Goal: Book appointment/travel/reservation

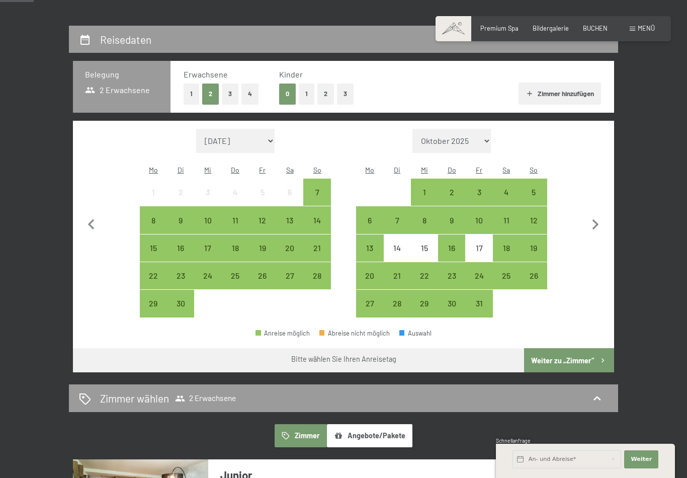
scroll to position [170, 0]
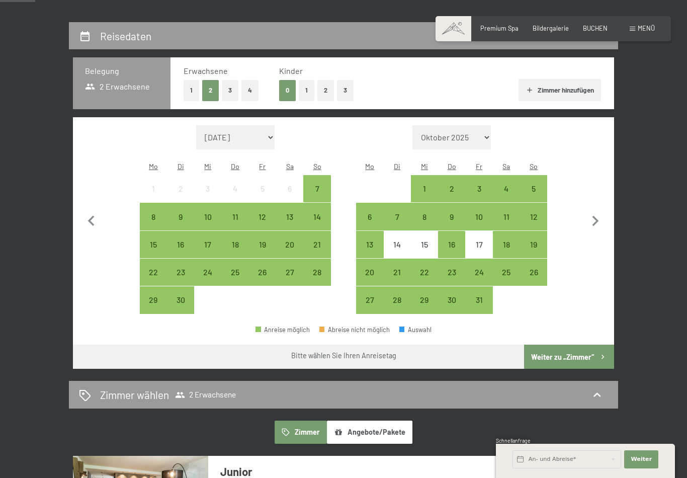
click at [149, 240] on div "15" at bounding box center [153, 252] width 25 height 25
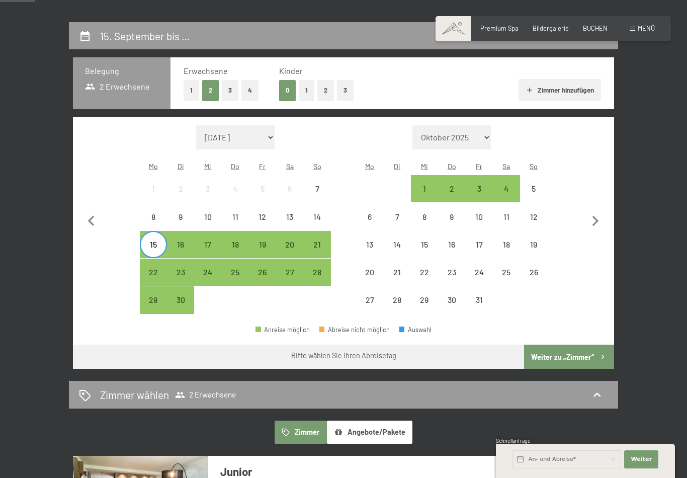
click at [149, 268] on div "22" at bounding box center [153, 280] width 25 height 25
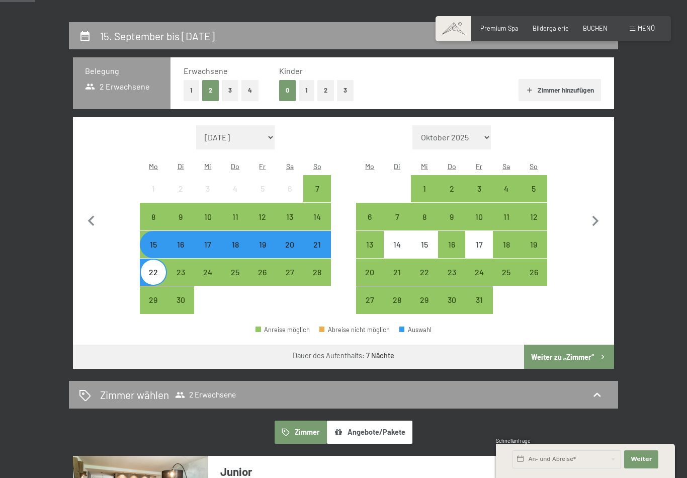
click at [547, 349] on button "Weiter zu „Zimmer“" at bounding box center [569, 357] width 90 height 24
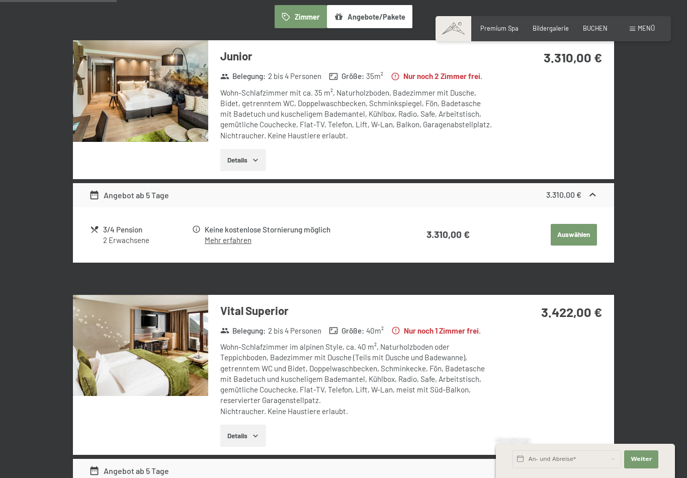
scroll to position [289, 0]
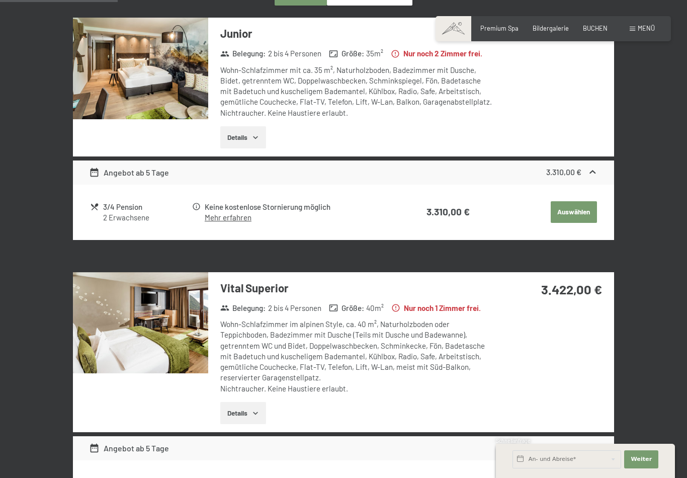
click at [109, 213] on div "3/4 Pension" at bounding box center [147, 207] width 88 height 12
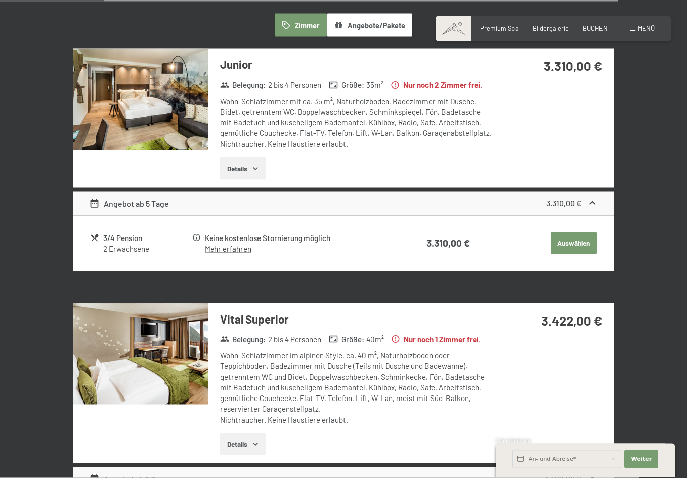
scroll to position [254, 0]
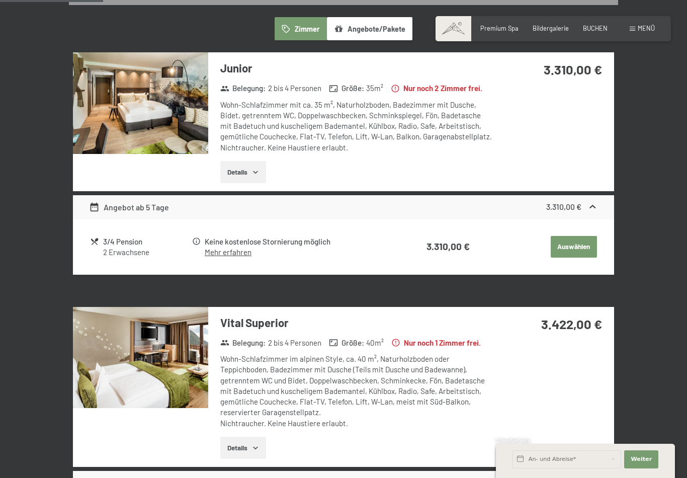
click at [243, 179] on button "Details" at bounding box center [243, 172] width 46 height 22
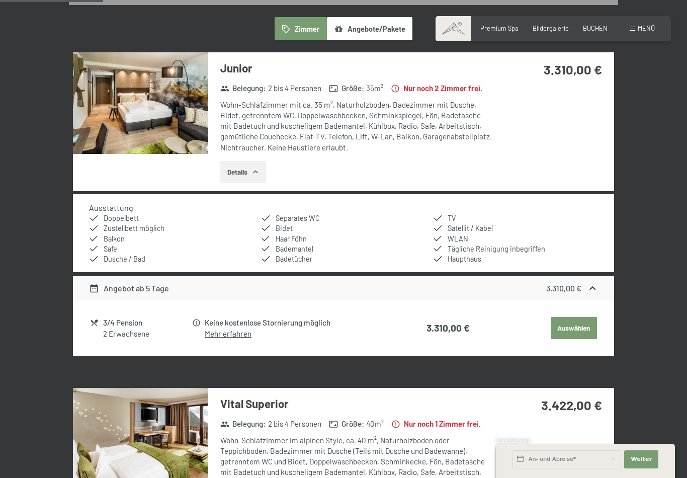
click at [241, 178] on button "Details" at bounding box center [243, 172] width 46 height 22
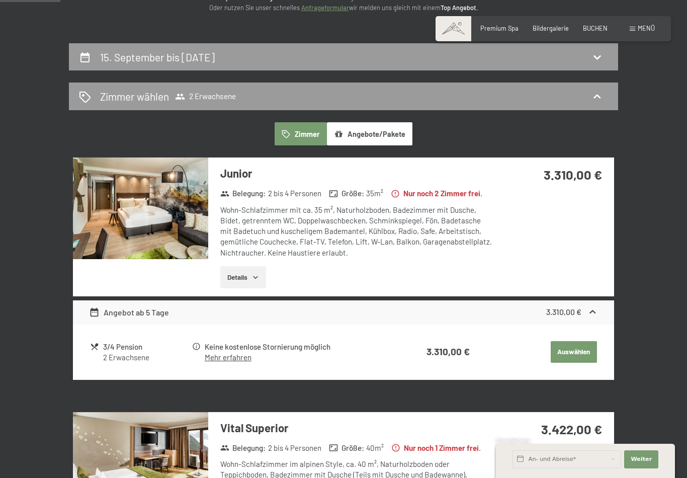
scroll to position [148, 0]
click at [134, 219] on img at bounding box center [140, 209] width 135 height 102
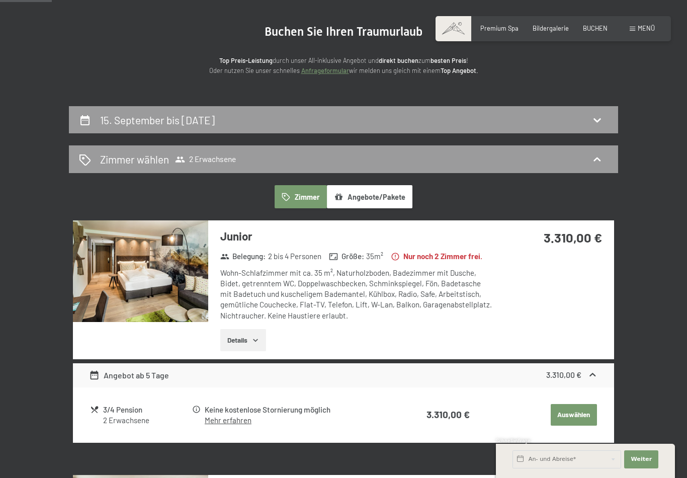
scroll to position [0, 0]
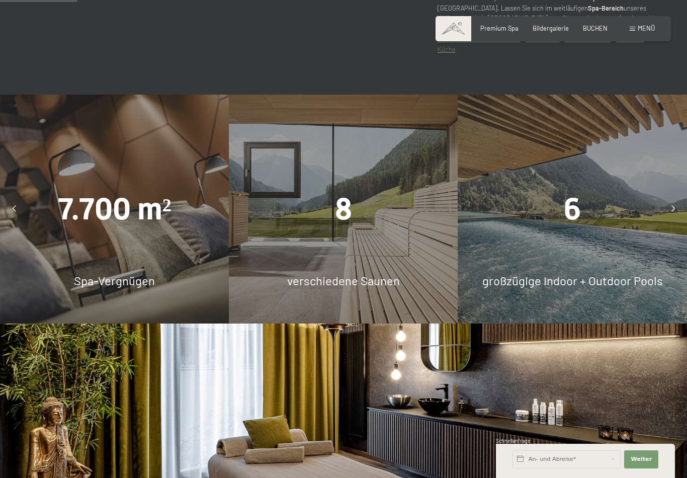
scroll to position [723, 0]
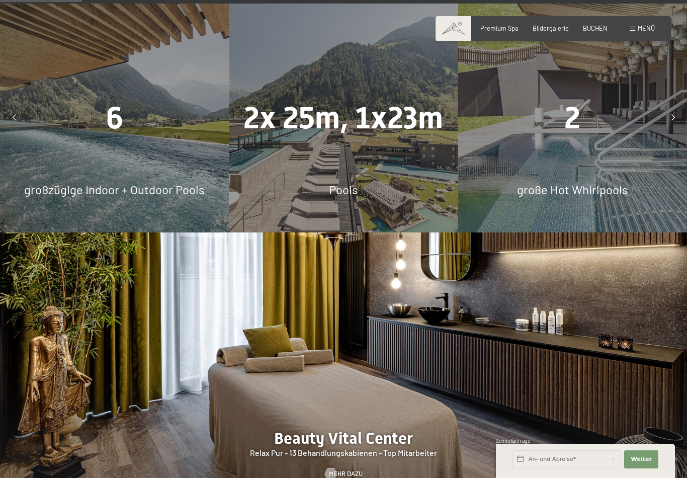
click at [529, 196] on span "große Hot Whirlpools" at bounding box center [572, 189] width 111 height 15
click at [516, 198] on div "große Hot Whirlpools" at bounding box center [572, 189] width 229 height 17
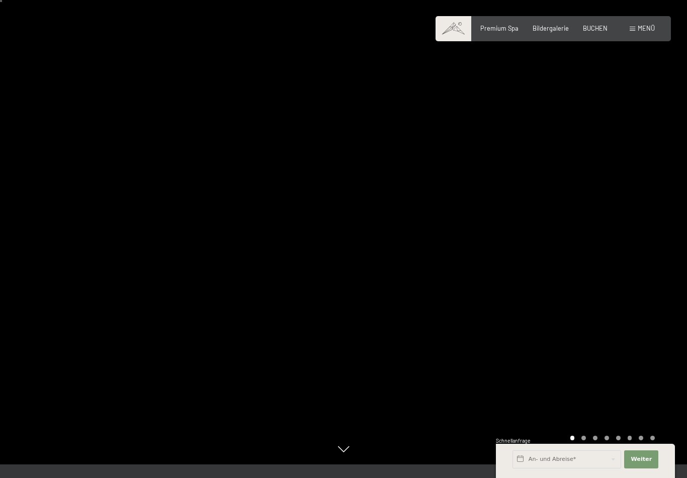
scroll to position [0, 0]
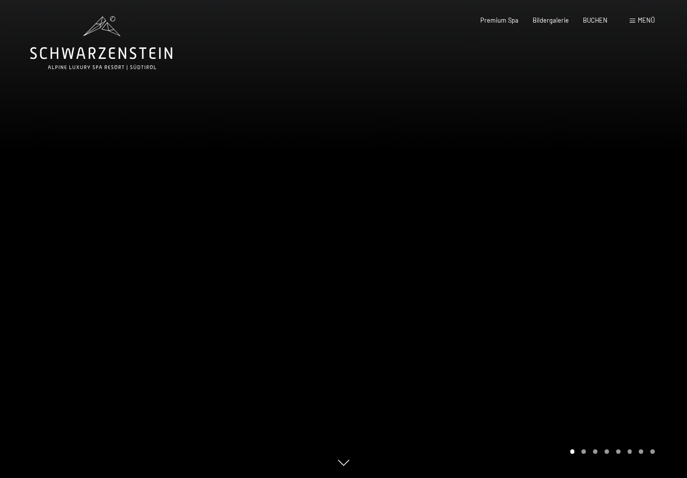
click at [552, 21] on span "Bildergalerie" at bounding box center [551, 20] width 36 height 8
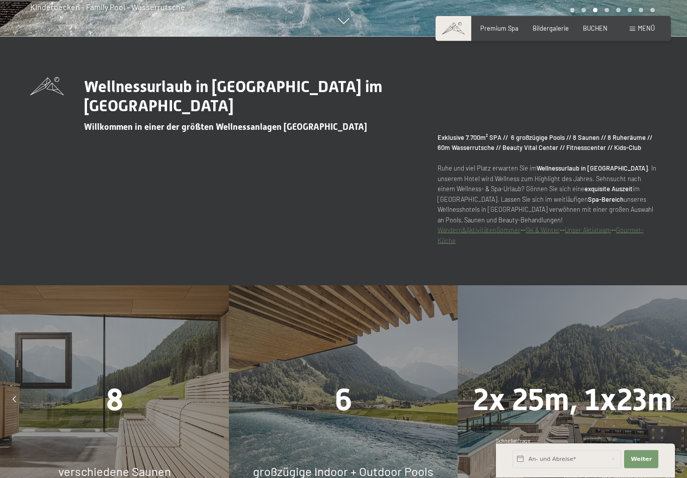
scroll to position [457, 0]
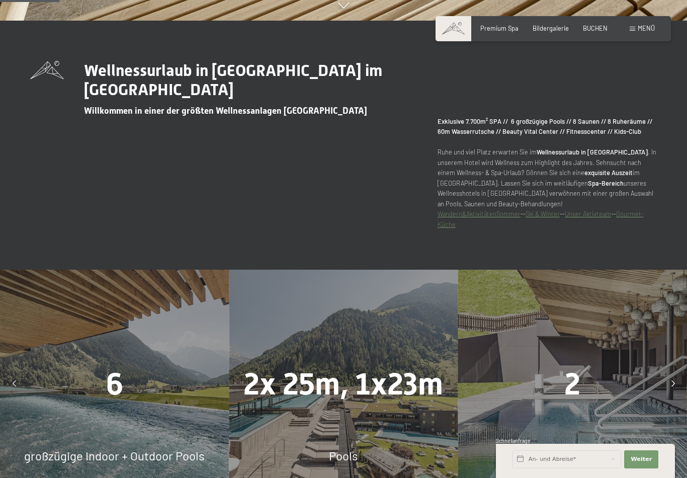
click at [634, 228] on link "Gourmet-Küche" at bounding box center [541, 219] width 206 height 18
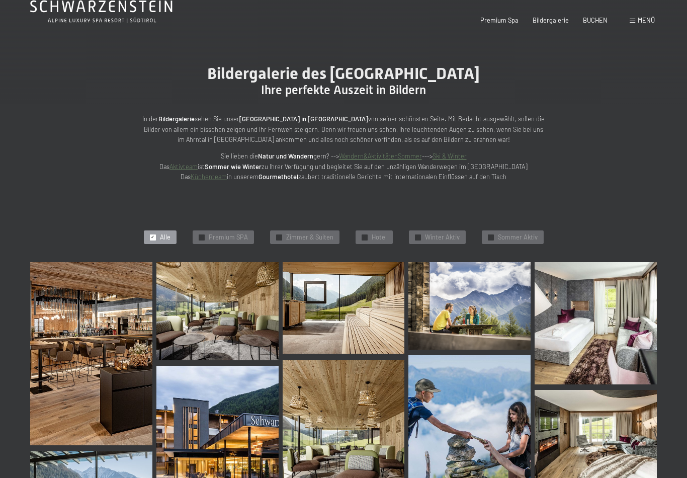
scroll to position [200, 0]
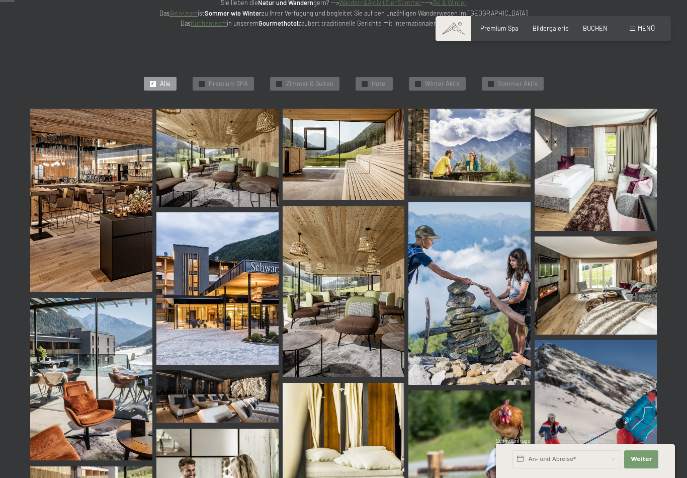
click at [76, 216] on img at bounding box center [91, 200] width 122 height 183
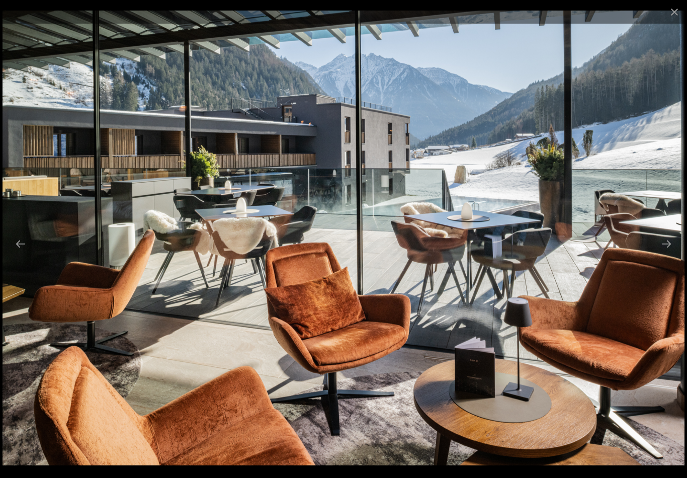
click at [669, 251] on button "Next slide" at bounding box center [666, 244] width 21 height 20
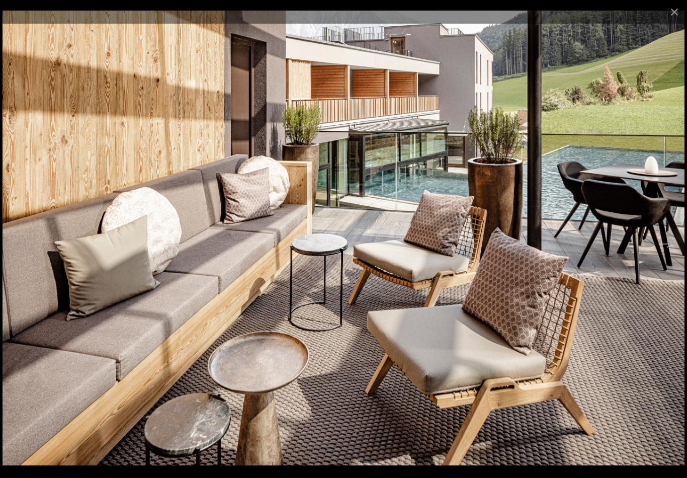
click at [669, 251] on button "Next slide" at bounding box center [666, 244] width 21 height 20
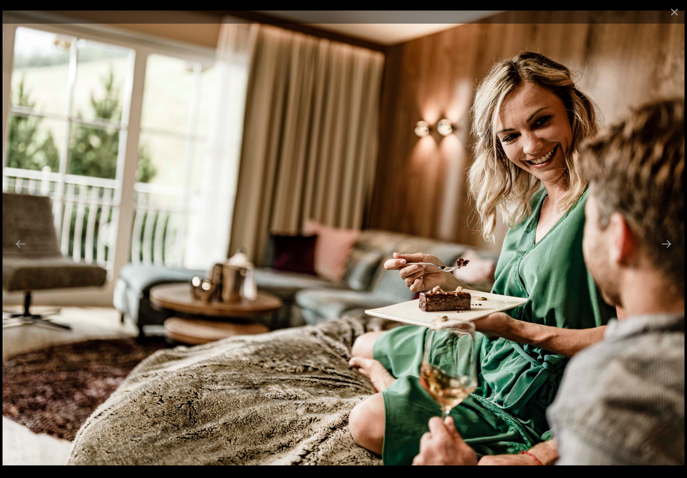
click at [670, 254] on button "Next slide" at bounding box center [666, 244] width 21 height 20
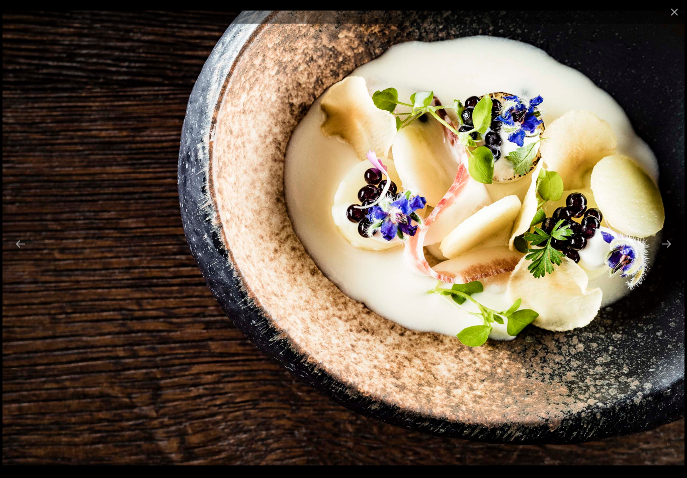
click at [671, 254] on button "Next slide" at bounding box center [666, 244] width 21 height 20
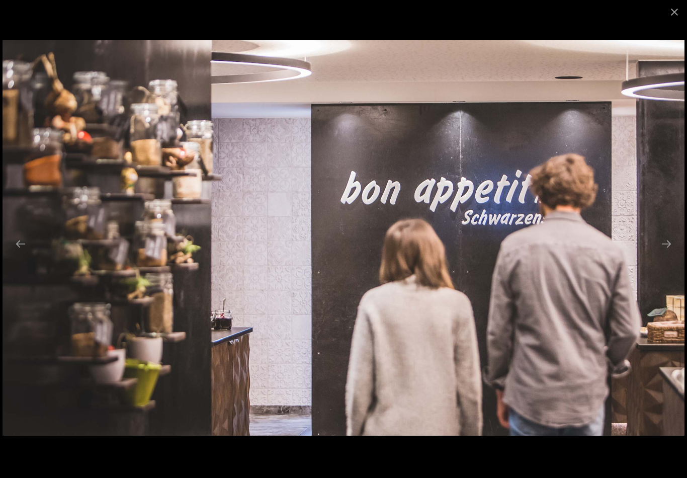
click at [671, 254] on button "Next slide" at bounding box center [666, 244] width 21 height 20
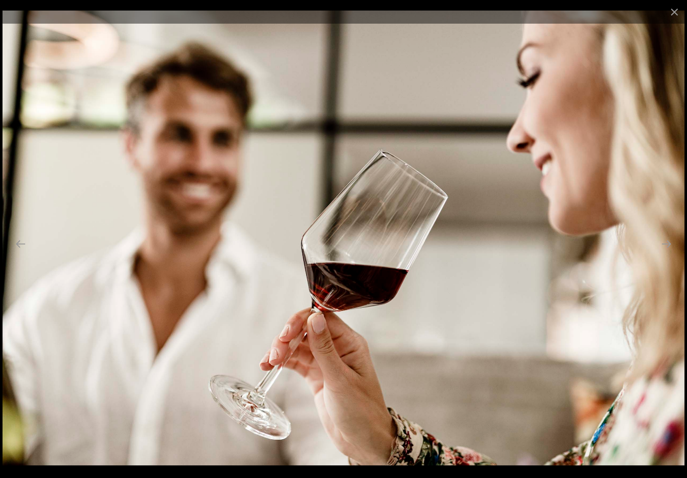
click at [671, 254] on button "Next slide" at bounding box center [666, 244] width 21 height 20
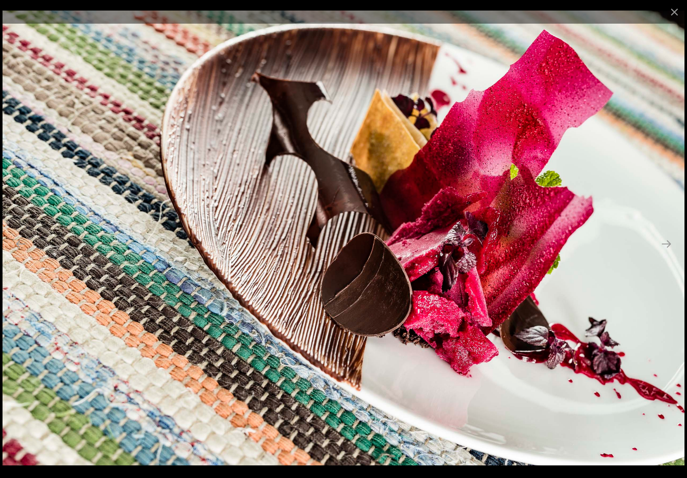
click at [674, 15] on button "Close gallery" at bounding box center [674, 12] width 25 height 24
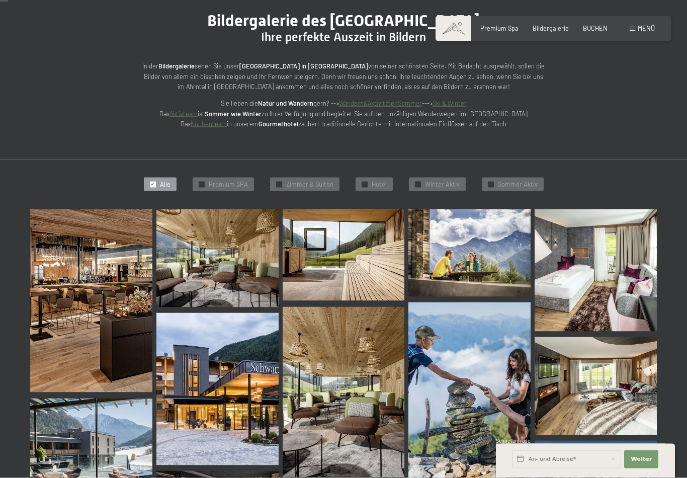
scroll to position [0, 0]
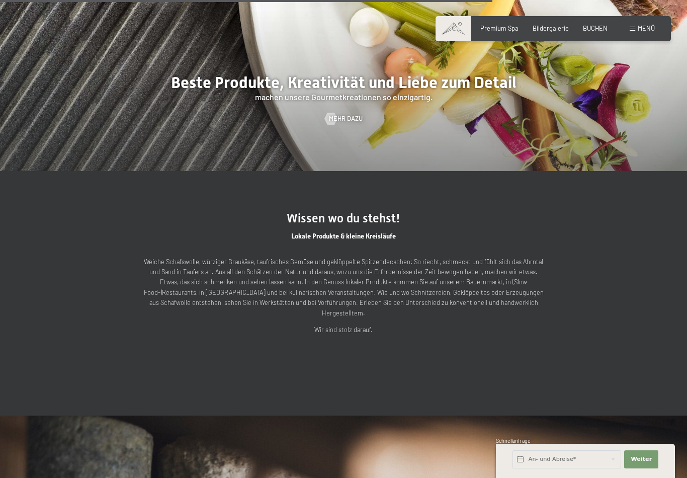
scroll to position [2166, 0]
